Goal: Task Accomplishment & Management: Complete application form

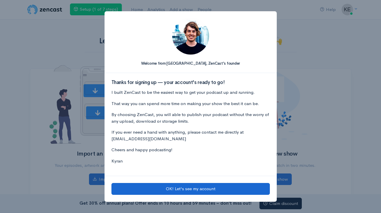
click at [199, 189] on button "OK! Let's see my account" at bounding box center [190, 189] width 158 height 12
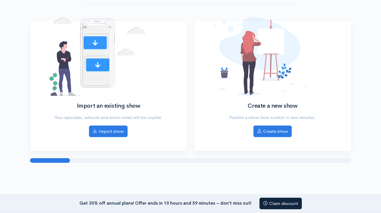
scroll to position [48, 0]
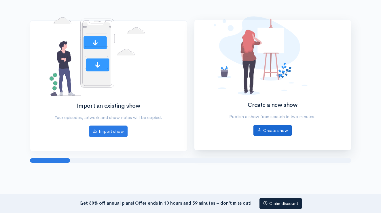
click at [277, 128] on link "Create show" at bounding box center [272, 130] width 38 height 12
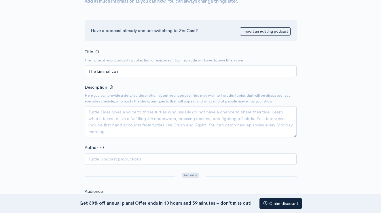
scroll to position [54, 0]
type input "The Liminal Lair"
click at [114, 110] on textarea "Description" at bounding box center [191, 121] width 212 height 31
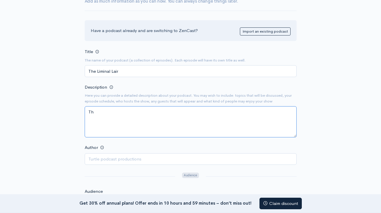
type textarea "T"
click at [137, 111] on textarea "Step into The Liminal Lair where we" at bounding box center [191, 121] width 212 height 31
click at [171, 111] on textarea "Step into The Liminal Lair, where we" at bounding box center [191, 121] width 212 height 31
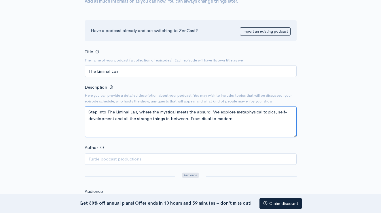
click at [200, 118] on textarea "Step into The Liminal Lair, where the mystical meets the absurd. We explore met…" at bounding box center [191, 121] width 212 height 31
click at [207, 118] on textarea "Step into The Liminal Lair, where the mystical meets the absurd. We explore met…" at bounding box center [191, 121] width 212 height 31
click at [307, 129] on div "New show Add a new show Add as much information as you can now. You can always …" at bounding box center [190, 195] width 328 height 459
click at [223, 117] on textarea "Step into The Liminal Lair, where the mystical meets the absurd. We explore met…" at bounding box center [191, 121] width 212 height 31
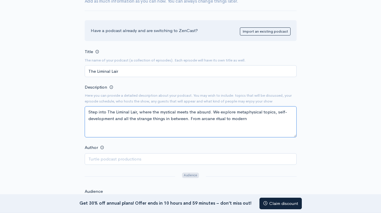
click at [224, 117] on textarea "Step into The Liminal Lair, where the mystical meets the absurd. We explore met…" at bounding box center [191, 121] width 212 height 31
click at [268, 119] on textarea "Step into The Liminal Lair, where the mystical meets the absurd. We explore met…" at bounding box center [191, 121] width 212 height 31
click at [89, 124] on textarea "Step into The Liminal Lair, where the mystical meets the absurd. We explore met…" at bounding box center [191, 121] width 212 height 31
click at [143, 130] on textarea "Step into The Liminal Lair, where the mystical meets the absurd. We explore met…" at bounding box center [191, 121] width 212 height 31
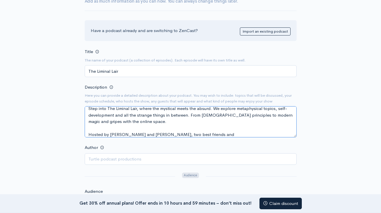
click at [172, 131] on textarea "Step into The Liminal Lair, where the mystical meets the absurd. We explore met…" at bounding box center [191, 121] width 212 height 31
click at [222, 133] on textarea "Step into The Liminal Lair, where the mystical meets the absurd. We explore met…" at bounding box center [191, 121] width 212 height 31
click at [217, 133] on textarea "Step into The Liminal Lair, where the mystical meets the absurd. We explore met…" at bounding box center [191, 121] width 212 height 31
click at [285, 132] on textarea "Step into The Liminal Lair, where the mystical meets the absurd. We explore met…" at bounding box center [191, 121] width 212 height 31
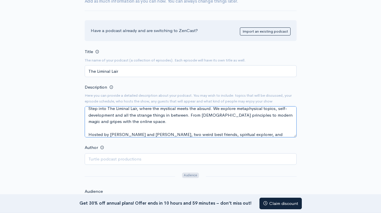
click at [242, 133] on textarea "Step into The Liminal Lair, where the mystical meets the absurd. We explore met…" at bounding box center [191, 121] width 212 height 31
click at [291, 132] on textarea "Step into The Liminal Lair, where the mystical meets the absurd. We explore met…" at bounding box center [191, 121] width 212 height 31
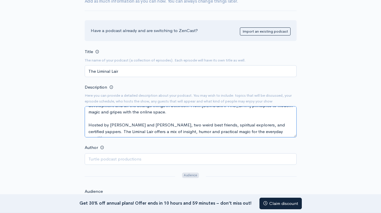
scroll to position [13, 0]
click at [287, 125] on textarea "Step into The Liminal Lair, where the mystical meets the absurd. We explore met…" at bounding box center [191, 121] width 212 height 31
click at [91, 123] on textarea "Step into The Liminal Lair, where the mystical meets the absurd. We explore met…" at bounding box center [191, 120] width 212 height 31
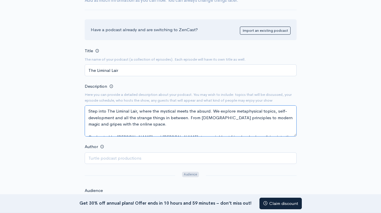
scroll to position [0, 0]
click at [210, 109] on textarea "Step into The Liminal Lair, where the mystical meets the absurd. We explore met…" at bounding box center [191, 120] width 212 height 31
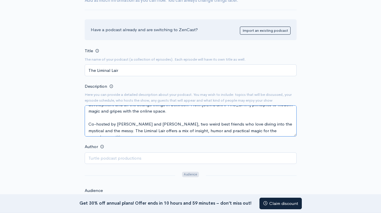
scroll to position [13, 0]
click at [291, 130] on textarea "Step into The Liminal Lair, where spirituality and silliness meet. We explore m…" at bounding box center [191, 120] width 212 height 31
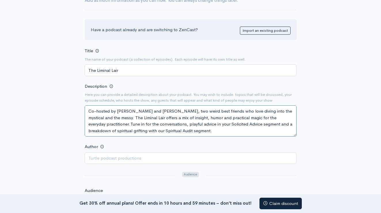
scroll to position [35, 0]
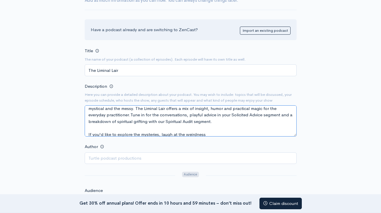
click at [161, 132] on textarea "Step into The Liminal Lair, where spirituality and silliness meet. We explore m…" at bounding box center [191, 120] width 212 height 31
click at [215, 132] on textarea "Step into The Liminal Lair, where spirituality and silliness meet. We explore m…" at bounding box center [191, 120] width 212 height 31
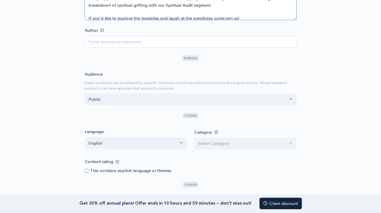
scroll to position [173, 0]
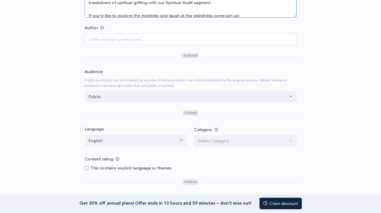
type textarea "Step into The Liminal Lair, where spirituality and silliness meet. We explore m…"
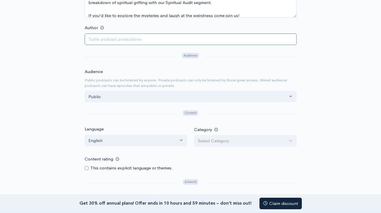
click at [184, 37] on input "Author" at bounding box center [191, 39] width 212 height 12
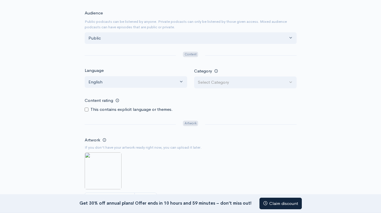
scroll to position [233, 0]
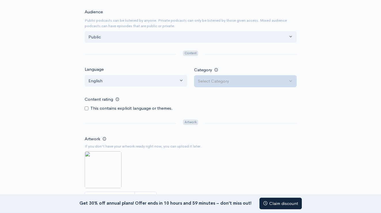
type input "Equinox Productions"
click at [293, 78] on button "Select Category" at bounding box center [245, 81] width 103 height 12
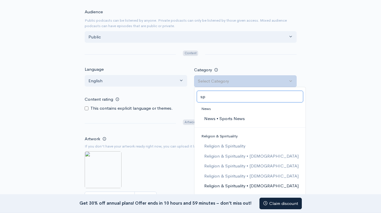
scroll to position [0, 0]
type input "sp"
click at [251, 144] on link "Religion & Spirituality" at bounding box center [249, 146] width 111 height 10
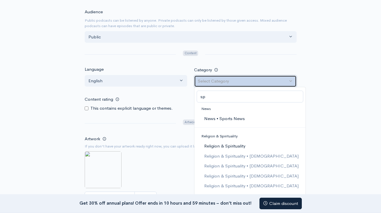
select select "Religion & Spirituality"
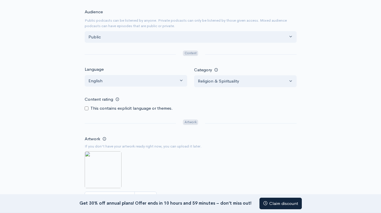
click at [86, 106] on input "Content rating" at bounding box center [87, 108] width 4 height 4
checkbox input "true"
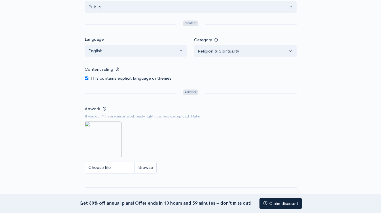
scroll to position [268, 0]
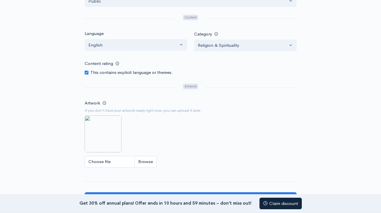
click at [124, 157] on input "Choose file" at bounding box center [121, 161] width 72 height 12
type input "C:\fakepath\LiminalLair.PNG"
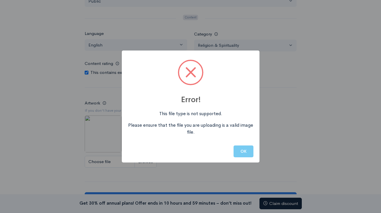
click at [246, 151] on button "OK" at bounding box center [244, 151] width 20 height 12
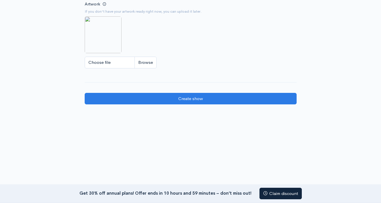
scroll to position [367, 0]
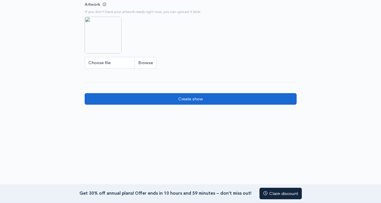
click at [184, 95] on input "Create show" at bounding box center [191, 99] width 212 height 12
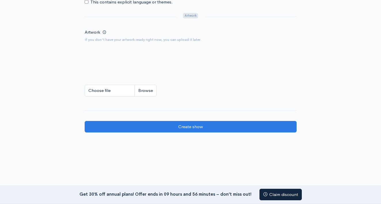
scroll to position [22, 0]
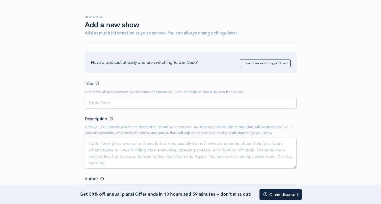
scroll to position [48, 0]
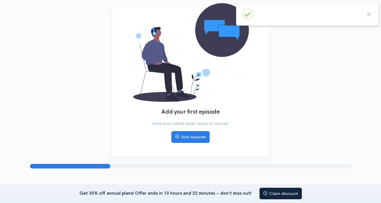
scroll to position [67, 0]
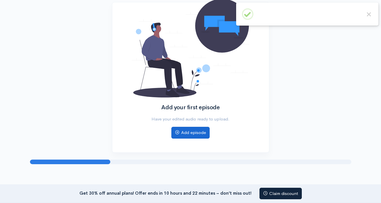
click at [196, 132] on link "Add episode" at bounding box center [190, 133] width 38 height 12
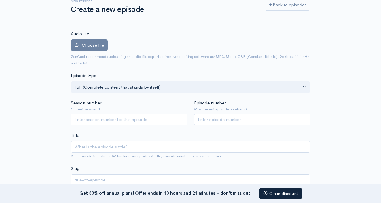
scroll to position [38, 0]
click at [155, 117] on input "Season number" at bounding box center [129, 119] width 116 height 12
type input "1"
click at [218, 119] on input "Episode number" at bounding box center [252, 119] width 116 height 12
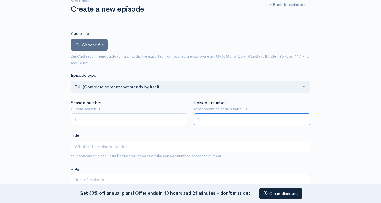
type input "1"
click at [103, 46] on span "Choose file" at bounding box center [93, 44] width 22 height 5
click at [0, 0] on input "Choose file" at bounding box center [0, 0] width 0 height 0
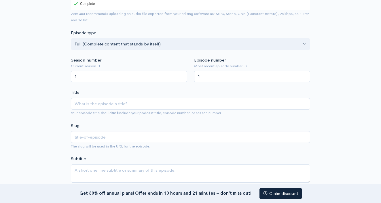
scroll to position [113, 0]
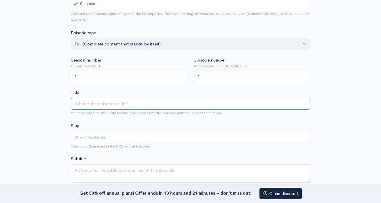
click at [122, 98] on input "Title" at bounding box center [190, 104] width 239 height 12
type input "W"
type input "w"
type input "We"
type input "we"
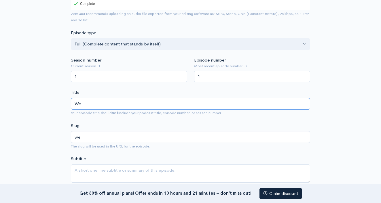
type input "Wel"
type input "wel"
type input "Welc"
type input "welc"
type input "Welco"
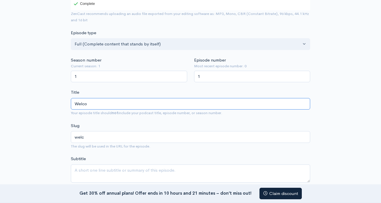
type input "welco"
type input "Welcom"
type input "welcom"
type input "Welcome"
type input "welcome"
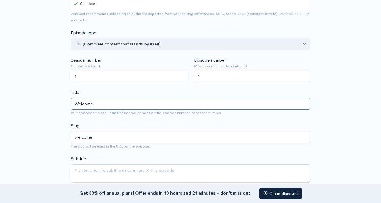
type input "Welcome t"
type input "welcome-t"
type input "Welcome to"
type input "welcome-to"
type input "Welcome to T"
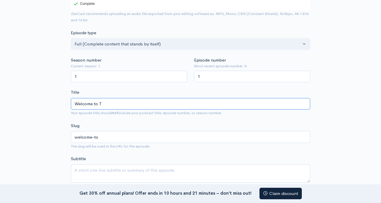
type input "welcome-to-t"
type input "Welcome to Th"
type input "welcome-to-th"
type input "Welcome to The"
type input "welcome-to-the"
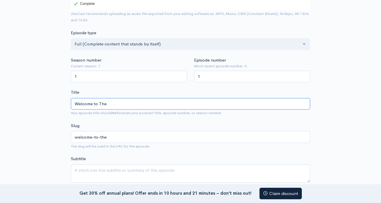
type input "Welcome to The L"
type input "welcome-to-the-l"
type input "Welcome to The Li"
type input "welcome-to-the-li"
type input "Welcome to The Lim"
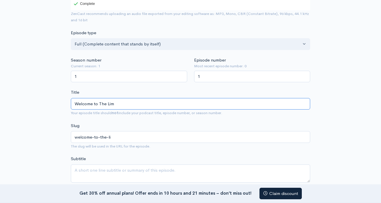
type input "welcome-to-the-lim"
type input "Welcome to The Limin"
type input "welcome-to-the-limin"
type input "Welcome to The Limina"
type input "welcome-to-the-limina"
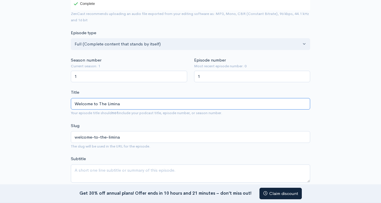
type input "Welcome to The Liminal"
type input "welcome-to-the-liminal"
type input "Welcome to The Liminal L"
type input "welcome-to-the-liminal-l"
type input "Welcome to The Liminal La"
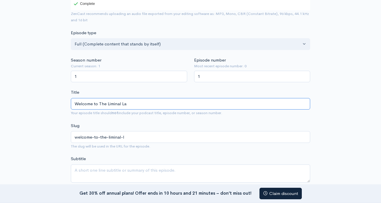
type input "welcome-to-the-liminal-la"
type input "Welcome to The Liminal [PERSON_NAME]"
type input "welcome-to-the-liminal-lai"
type input "Welcome to The Liminal Lair"
type input "welcome-to-the-liminal-lair"
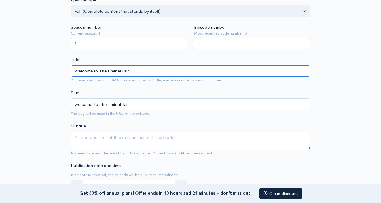
scroll to position [151, 0]
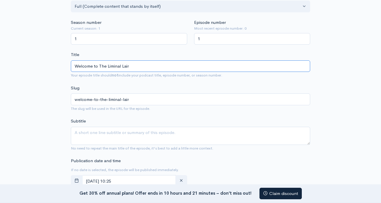
type input "Welcome to The Liminal Lair"
click at [134, 127] on textarea "Subtitle" at bounding box center [190, 136] width 239 height 18
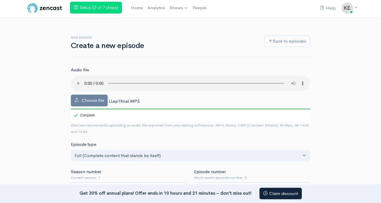
scroll to position [0, 0]
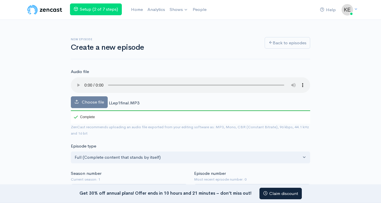
type textarea "Get to know the cohost of this spiritual, yet silly, podcast."
click at [85, 81] on audio at bounding box center [190, 85] width 239 height 16
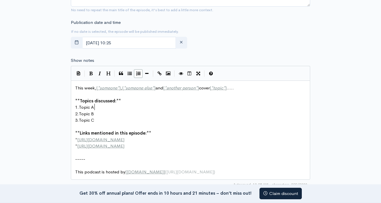
scroll to position [0, 0]
click at [96, 104] on pre "1. Topic A" at bounding box center [190, 107] width 233 height 7
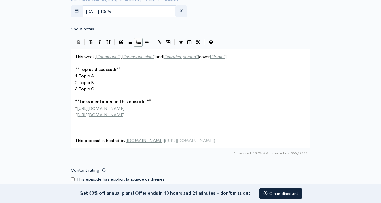
scroll to position [321, 0]
type textarea "Get t"
type textarea "H"
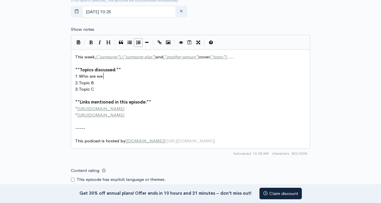
type textarea "Who are we?"
click at [121, 54] on span "This week, [ * someone * ] , [ * someone else * ] and [ * another person * ] co…" at bounding box center [154, 56] width 159 height 5
type textarea "[PERSON_NAME]"
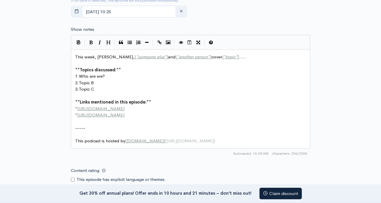
type textarea "y"
click at [144, 54] on span "This week, [PERSON_NAME], [ * someone else * ] and [ * another person * ] cover…" at bounding box center [160, 56] width 171 height 5
click at [154, 54] on span "This week, [PERSON_NAME], and [ * another person * ] cover [ * topic * ] ....." at bounding box center [144, 56] width 139 height 5
type textarea "[PERSON_NAME]"
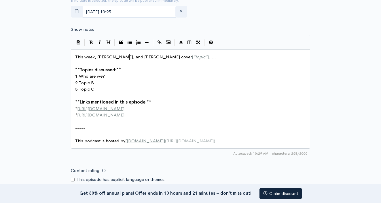
scroll to position [0, 12]
click at [207, 54] on span "]" at bounding box center [207, 56] width 1 height 5
type textarea "start a"
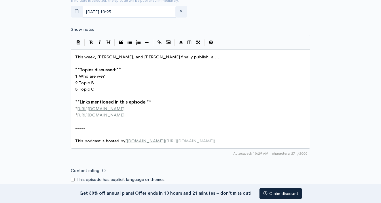
type textarea "finally publish. a"
type textarea "a podcast!"
click at [187, 54] on pre "This week, [PERSON_NAME], and [PERSON_NAME] finally publish a podcast!....." at bounding box center [190, 57] width 233 height 7
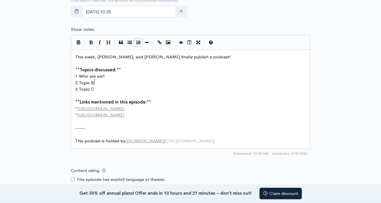
click at [95, 80] on pre "2. Topic B" at bounding box center [190, 83] width 233 height 7
click at [110, 73] on pre "1. Who are we?" at bounding box center [190, 76] width 233 height 7
type textarea "The"
type textarea "who we are"
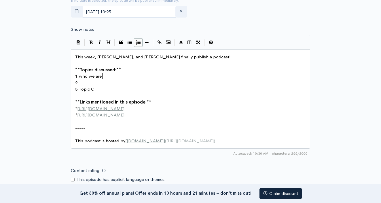
scroll to position [0, 22]
click at [84, 73] on span "who we are" at bounding box center [90, 75] width 23 height 5
type textarea "W"
click at [83, 80] on pre "2." at bounding box center [190, 83] width 233 height 7
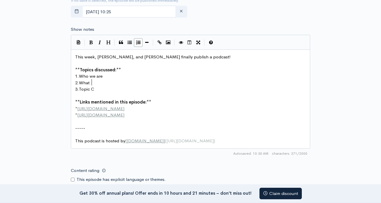
type textarea "What t"
type textarea "we'll covered int"
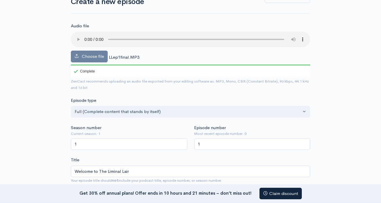
scroll to position [45, 0]
type textarea "the future"
drag, startPoint x: 127, startPoint y: 37, endPoint x: 132, endPoint y: 37, distance: 4.9
click at [132, 37] on audio at bounding box center [190, 41] width 239 height 16
drag, startPoint x: 132, startPoint y: 37, endPoint x: 202, endPoint y: 35, distance: 70.3
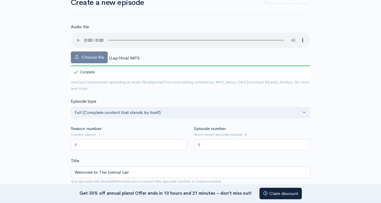
click at [202, 35] on audio at bounding box center [190, 41] width 239 height 16
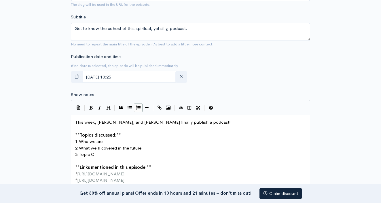
scroll to position [268, 0]
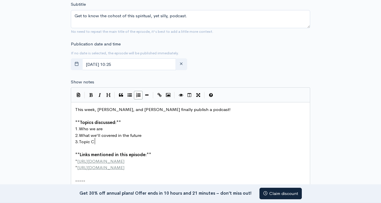
click at [98, 139] on pre "3. Topic C" at bounding box center [190, 142] width 233 height 7
type textarea "Online spirituality and our gripes"
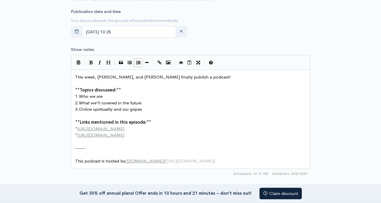
scroll to position [297, 0]
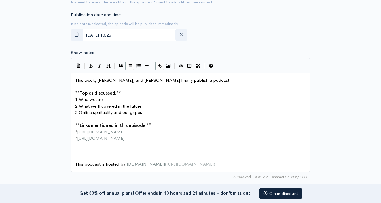
click at [145, 135] on pre "* [URL][DOMAIN_NAME]" at bounding box center [190, 138] width 233 height 7
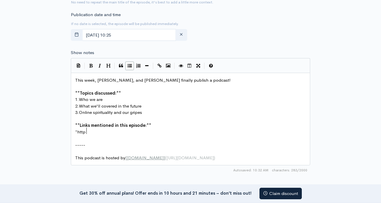
scroll to position [0, 4]
type textarea "p://"
type textarea "//www."
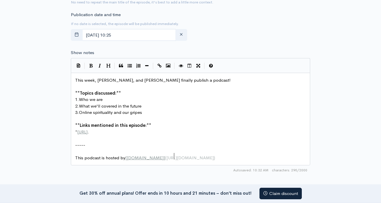
click at [174, 155] on span "[URL][DOMAIN_NAME]" at bounding box center [189, 157] width 47 height 5
click at [212, 155] on pre "This podcast is hosted by [ [DOMAIN_NAME] ] ( [URL][DOMAIN_NAME] )" at bounding box center [190, 158] width 233 height 7
click at [104, 129] on pre "* [URL] ." at bounding box center [190, 132] width 233 height 7
type textarea "[DOMAIN_NAME]"
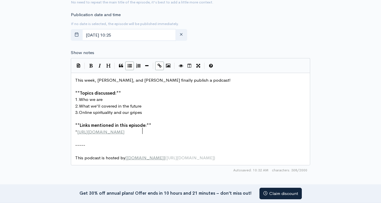
scroll to position [0, 43]
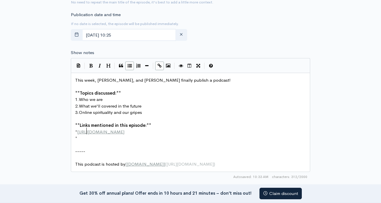
click at [86, 129] on span "[URL][DOMAIN_NAME]" at bounding box center [100, 131] width 47 height 5
type textarea "s"
click at [79, 135] on pre "*" at bounding box center [190, 138] width 233 height 7
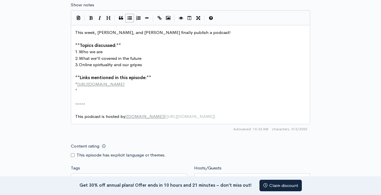
scroll to position [346, 0]
click at [273, 185] on link "Claim discount" at bounding box center [280, 186] width 42 height 12
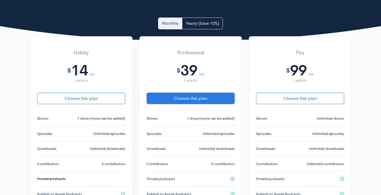
scroll to position [121, 0]
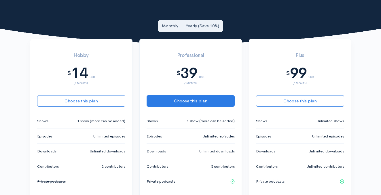
click at [209, 24] on link "Yearly (Save 10%)" at bounding box center [202, 26] width 41 height 12
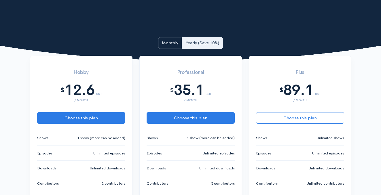
scroll to position [112, 0]
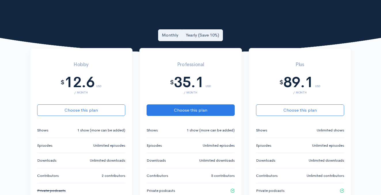
click at [167, 33] on link "Monthly" at bounding box center [170, 35] width 24 height 12
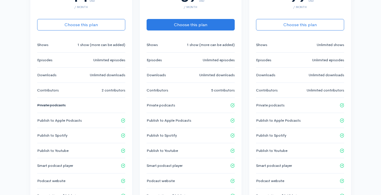
scroll to position [195, 0]
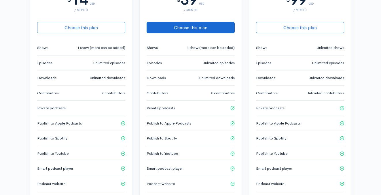
click at [191, 26] on button "Choose this plan" at bounding box center [191, 28] width 88 height 12
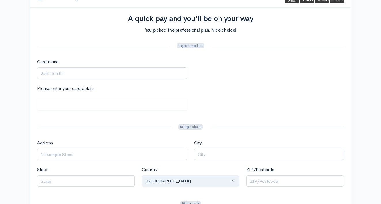
scroll to position [39, 0]
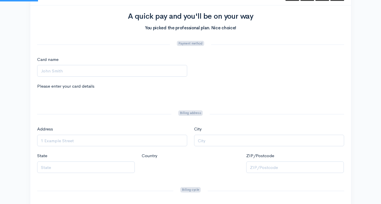
scroll to position [195, 0]
